Goal: Task Accomplishment & Management: Complete application form

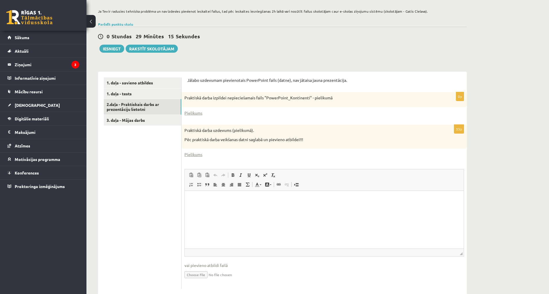
scroll to position [86, 0]
click at [202, 278] on input "file" at bounding box center [323, 274] width 279 height 12
type input "**********"
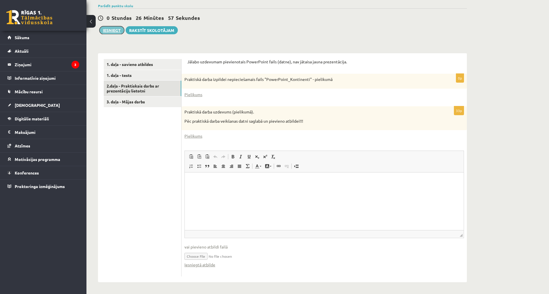
click at [109, 29] on button "Iesniegt" at bounding box center [111, 30] width 25 height 8
click at [288, 190] on html at bounding box center [324, 182] width 279 height 18
click at [281, 190] on html at bounding box center [324, 182] width 279 height 18
click at [131, 101] on link "3. daļa - Mājas darbs" at bounding box center [142, 102] width 77 height 11
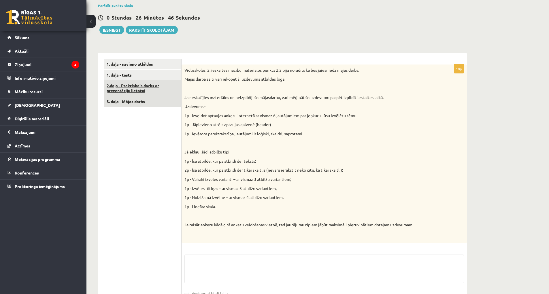
click at [143, 90] on link "2.daļa - Praktiskais darbs ar prezentāciju lietotni" at bounding box center [142, 88] width 77 height 16
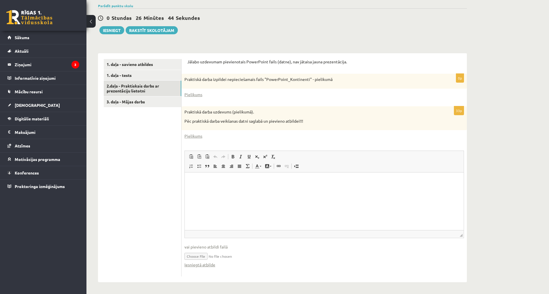
scroll to position [0, 0]
click at [152, 27] on link "Rakstīt skolotājam" at bounding box center [152, 30] width 52 height 8
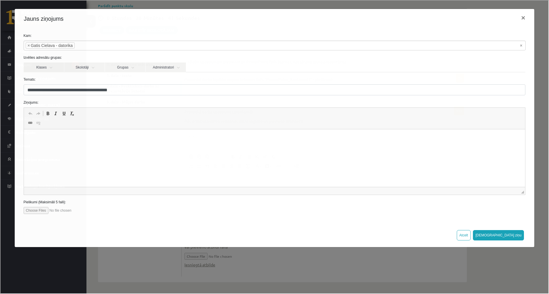
click at [89, 147] on html at bounding box center [274, 138] width 501 height 18
click at [40, 208] on input "file" at bounding box center [55, 210] width 65 height 7
type input "**********"
click at [511, 235] on button "[DEMOGRAPHIC_DATA] ziņu" at bounding box center [497, 235] width 51 height 10
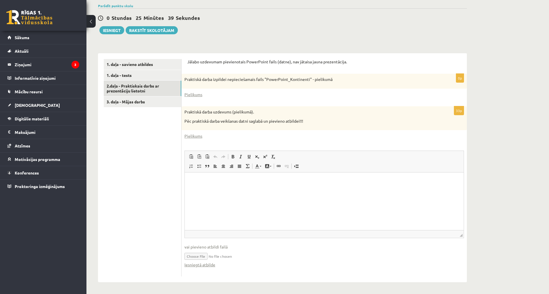
click at [316, 190] on html at bounding box center [324, 182] width 279 height 18
drag, startPoint x: 315, startPoint y: 196, endPoint x: 252, endPoint y: 193, distance: 63.7
click at [252, 190] on html at bounding box center [324, 182] width 279 height 18
click at [115, 33] on button "Iesniegt" at bounding box center [111, 30] width 25 height 8
click at [194, 256] on input "file" at bounding box center [323, 256] width 279 height 12
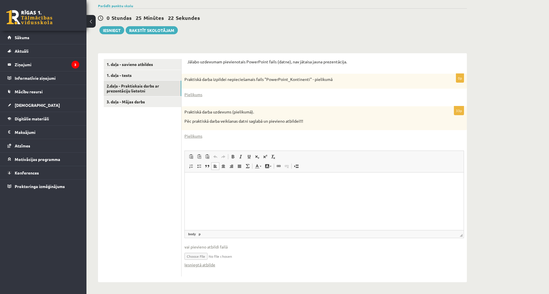
type input "**********"
click at [208, 267] on link "Iesniegtā atbilde" at bounding box center [199, 265] width 31 height 6
click at [205, 264] on link "Iesniegtā atbilde" at bounding box center [199, 265] width 31 height 6
click at [119, 31] on button "Iesniegt" at bounding box center [111, 30] width 25 height 8
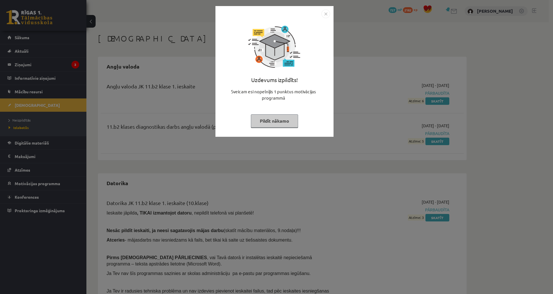
click at [323, 14] on img "Close" at bounding box center [326, 14] width 9 height 9
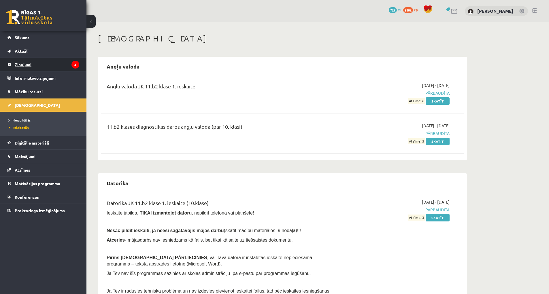
click at [60, 69] on legend "Ziņojumi 3" at bounding box center [47, 64] width 65 height 13
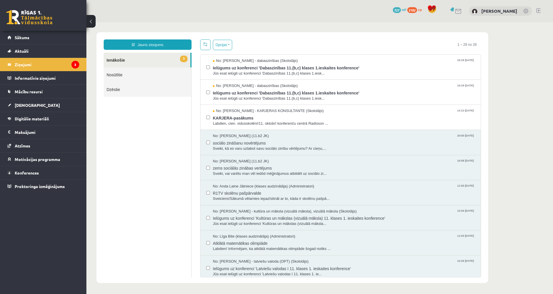
click at [117, 71] on link "Nosūtītie" at bounding box center [148, 74] width 88 height 15
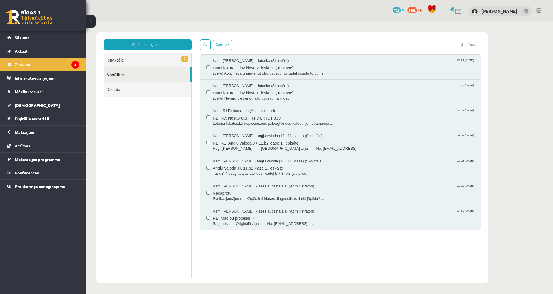
click at [242, 64] on span "Datorika JK 11.b2 klase 2. ieskaite (10.klase)" at bounding box center [344, 67] width 262 height 7
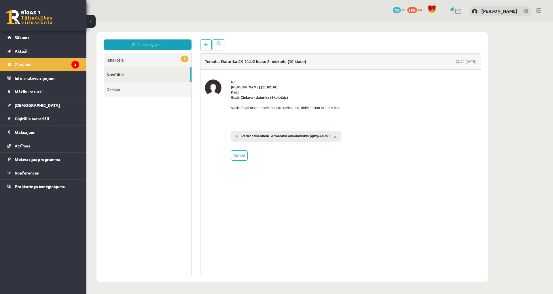
click at [334, 136] on link at bounding box center [335, 137] width 3 height 4
click at [375, 114] on div "No: Armands Levandovskis (11.b2 JK) Kam: Gatis Cielava - datorika (Skolotājs) s…" at bounding box center [341, 120] width 272 height 81
click at [149, 45] on link "Jauns ziņojums" at bounding box center [148, 44] width 88 height 10
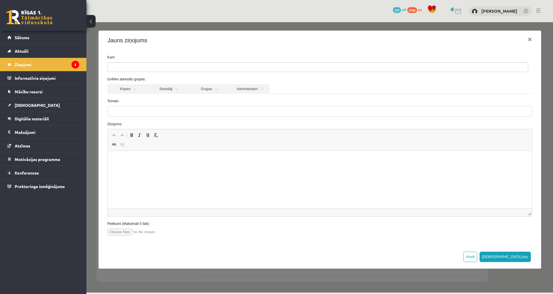
click at [174, 65] on ul at bounding box center [318, 67] width 420 height 9
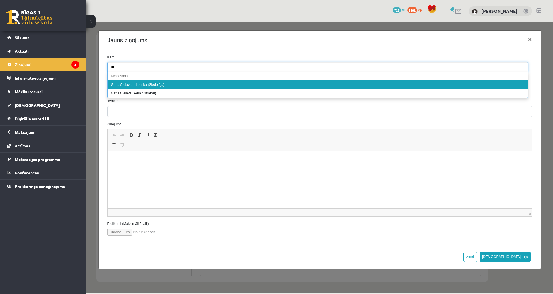
type input "*"
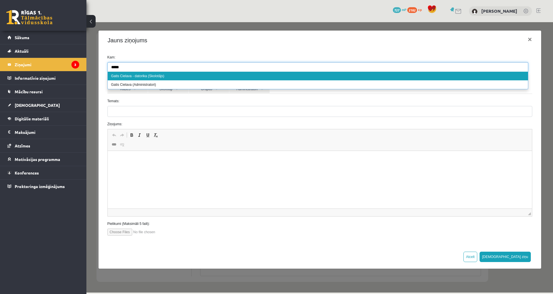
type input "*****"
select select "**"
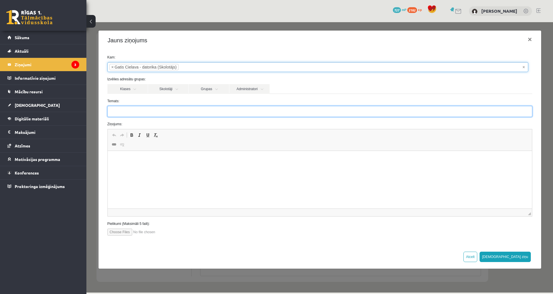
click at [152, 111] on input "Temats:" at bounding box center [319, 111] width 425 height 11
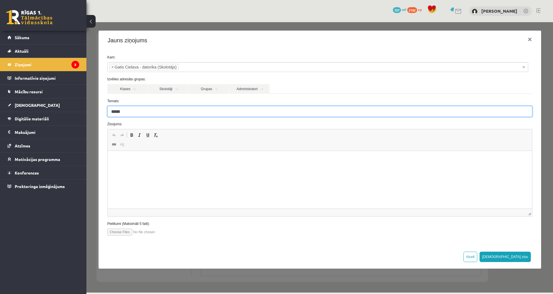
type input "*****"
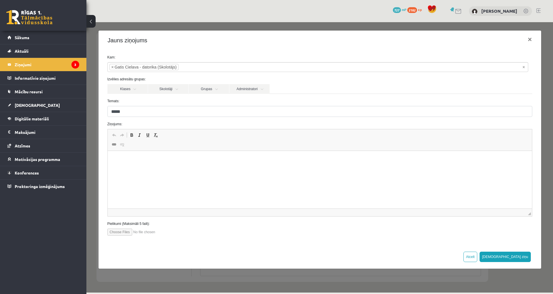
click at [184, 169] on html at bounding box center [319, 160] width 424 height 18
click at [116, 230] on input "file" at bounding box center [139, 232] width 65 height 7
click at [113, 234] on input "file" at bounding box center [139, 232] width 65 height 7
type input "**********"
click at [167, 164] on html at bounding box center [319, 160] width 424 height 18
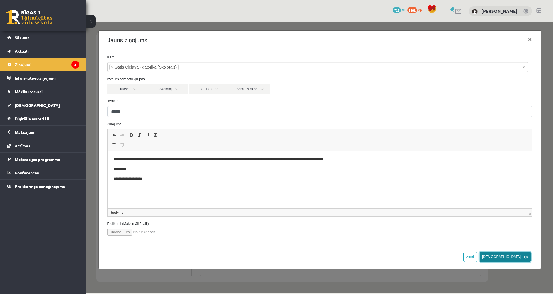
click at [521, 256] on button "[DEMOGRAPHIC_DATA] ziņu" at bounding box center [505, 257] width 51 height 10
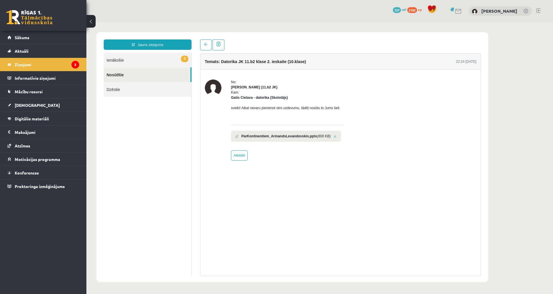
click at [144, 74] on link "Nosūtītie" at bounding box center [147, 74] width 87 height 15
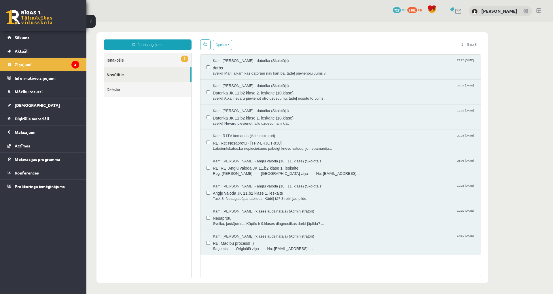
click at [253, 71] on span "sveiki! Man laikam kas datoram nav kārtībā, tādēļ pievienoju Jums v..." at bounding box center [344, 73] width 262 height 5
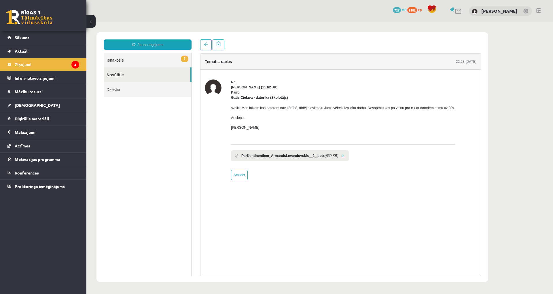
click at [293, 161] on li "ParKontinentiem_ArmandsLevandovskis__2_.pptx (830 KB)" at bounding box center [290, 155] width 118 height 11
click at [341, 155] on link at bounding box center [342, 156] width 3 height 4
click at [25, 102] on link "[DEMOGRAPHIC_DATA]" at bounding box center [43, 105] width 72 height 13
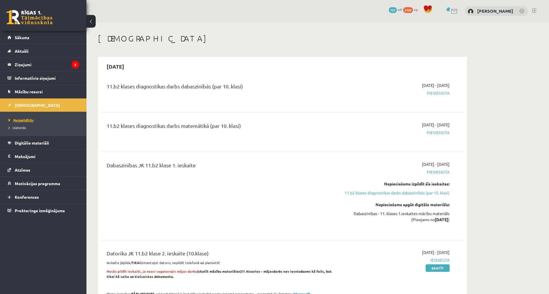
click at [21, 122] on link "Neizpildītās" at bounding box center [45, 120] width 72 height 5
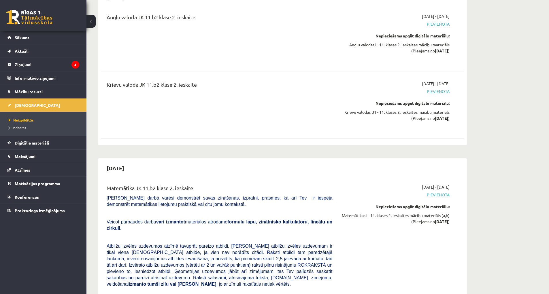
scroll to position [1152, 0]
